Goal: Transaction & Acquisition: Purchase product/service

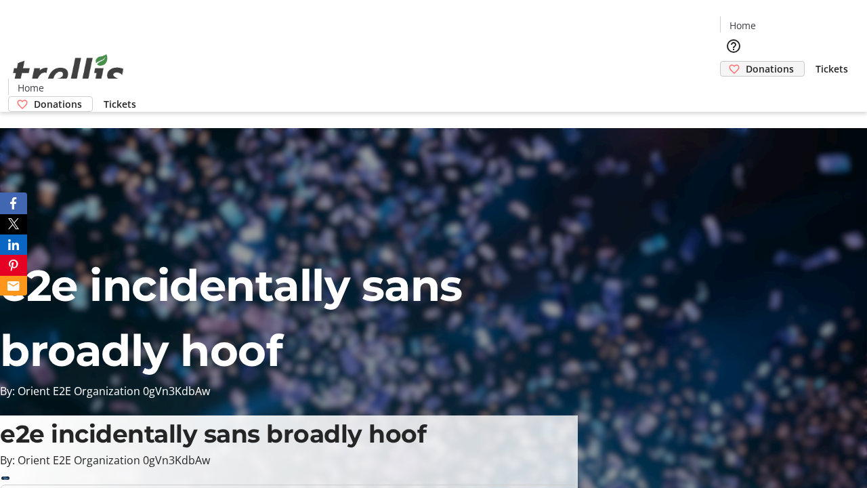
click at [746, 62] on span "Donations" at bounding box center [770, 69] width 48 height 14
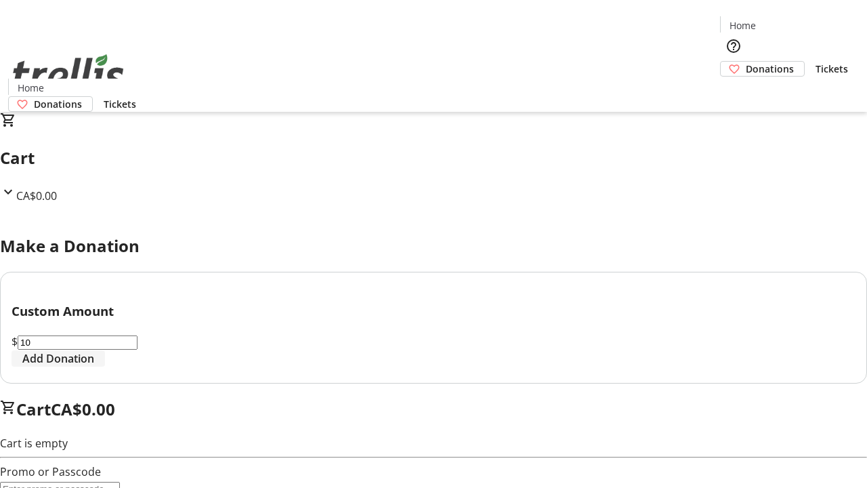
click at [94, 366] on span "Add Donation" at bounding box center [58, 358] width 72 height 16
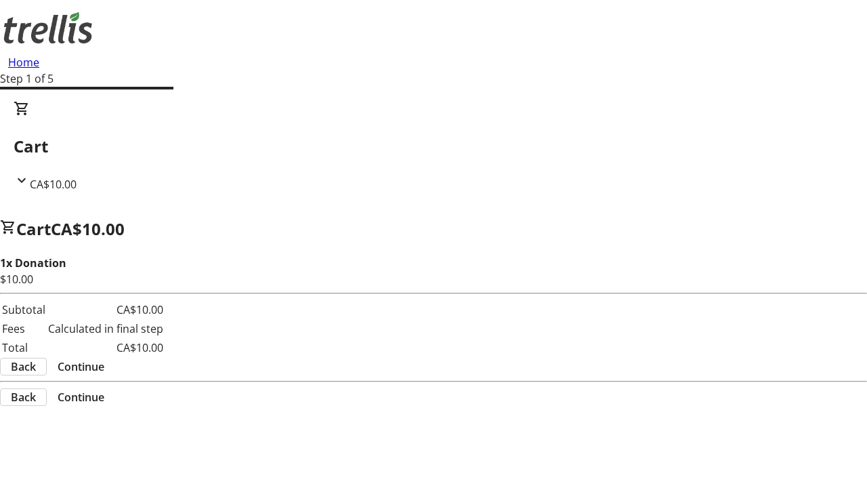
select select "CA"
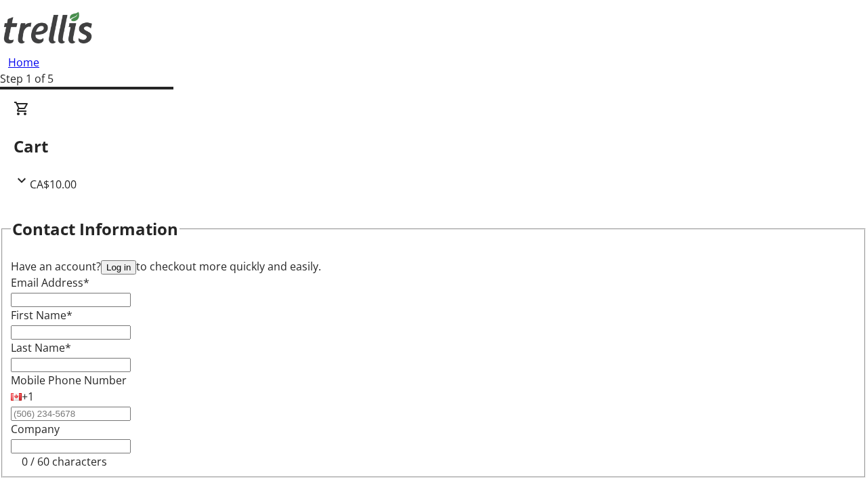
click at [136, 260] on button "Log in" at bounding box center [118, 267] width 35 height 14
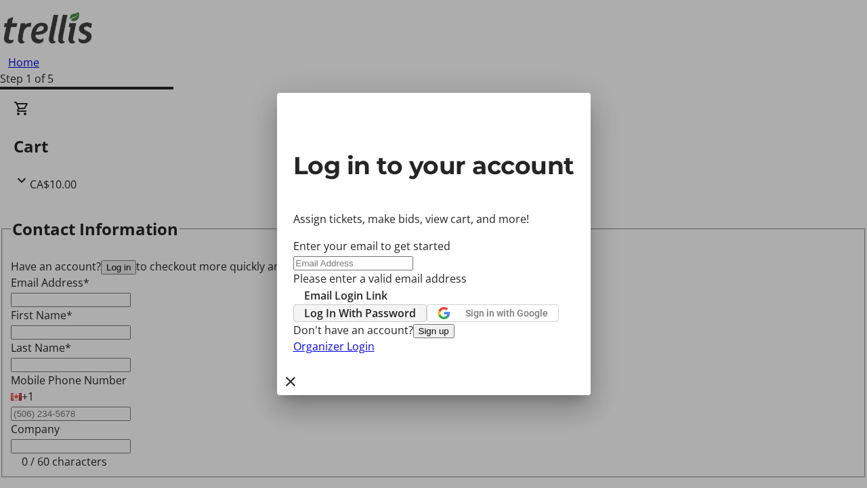
click at [416, 305] on span "Log In With Password" at bounding box center [360, 313] width 112 height 16
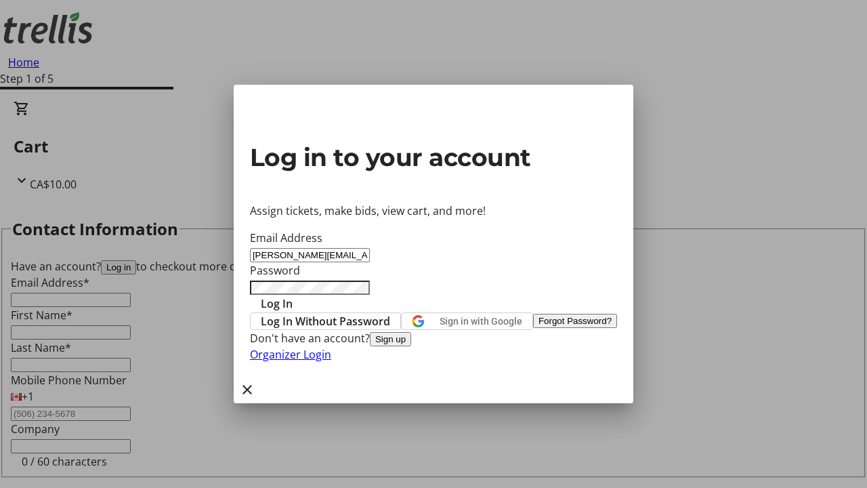
type input "[PERSON_NAME][EMAIL_ADDRESS][DOMAIN_NAME]"
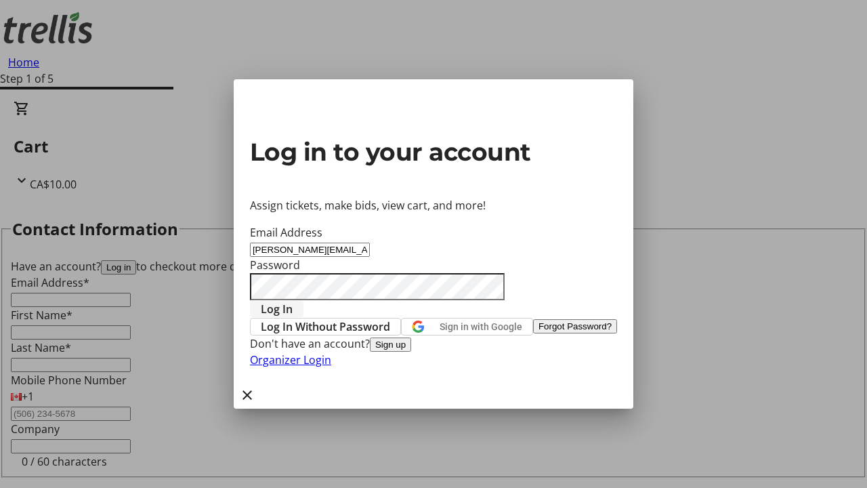
click at [293, 301] on span "Log In" at bounding box center [277, 309] width 32 height 16
